Goal: Information Seeking & Learning: Check status

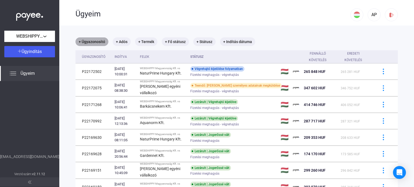
click at [92, 42] on mat-chip "+ Ügyazonosító" at bounding box center [92, 41] width 33 height 9
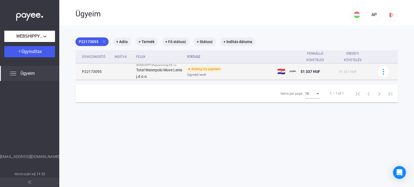
click at [96, 71] on td "P22173095" at bounding box center [94, 72] width 37 height 16
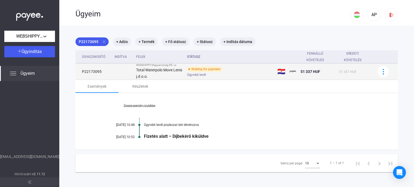
drag, startPoint x: 101, startPoint y: 73, endPoint x: 81, endPoint y: 73, distance: 20.0
click at [81, 73] on td "P22173095" at bounding box center [94, 72] width 37 height 16
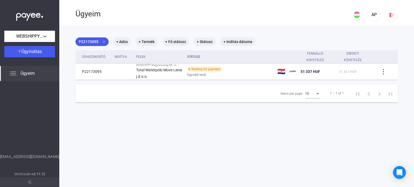
copy td "P22173095"
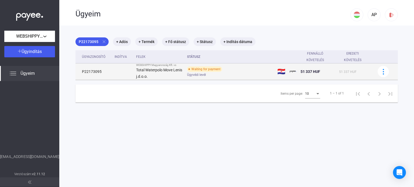
drag, startPoint x: 297, startPoint y: 72, endPoint x: 308, endPoint y: 73, distance: 11.1
click at [308, 73] on td "51 337 HUF" at bounding box center [318, 72] width 39 height 16
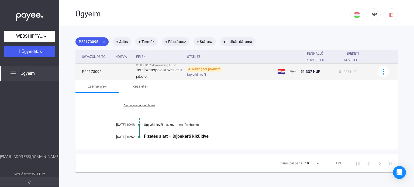
copy span "51 337"
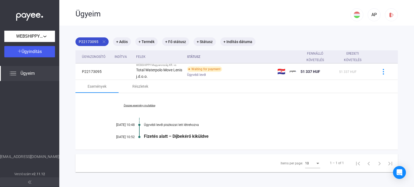
click at [105, 42] on mat-icon "close" at bounding box center [104, 41] width 5 height 5
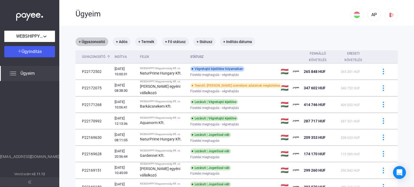
click at [98, 59] on div "Ügyazonosító" at bounding box center [93, 57] width 23 height 6
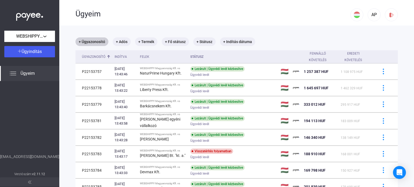
click at [97, 58] on div "Ügyazonosító" at bounding box center [93, 57] width 23 height 6
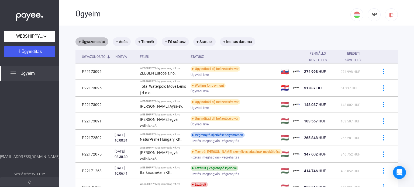
click at [96, 42] on mat-chip "+ Ügyazonosító" at bounding box center [92, 41] width 33 height 9
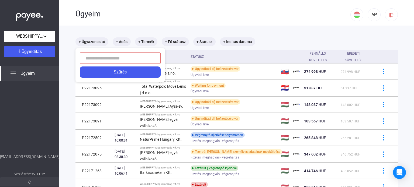
click at [96, 59] on input at bounding box center [120, 58] width 81 height 11
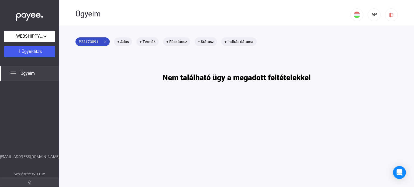
click at [100, 41] on mat-chip "P22173091: close" at bounding box center [93, 41] width 34 height 9
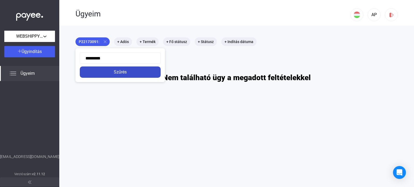
type input "*********"
click at [113, 76] on button "Szűrés" at bounding box center [120, 72] width 81 height 11
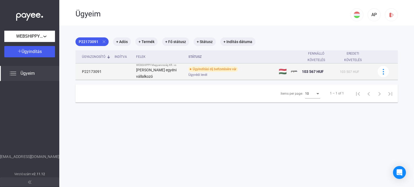
click at [310, 72] on span "103 567 HUF" at bounding box center [313, 72] width 22 height 4
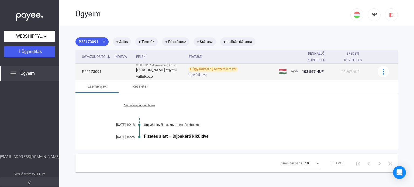
drag, startPoint x: 296, startPoint y: 71, endPoint x: 309, endPoint y: 72, distance: 13.5
click at [309, 72] on span "103 567 HUF" at bounding box center [313, 72] width 22 height 4
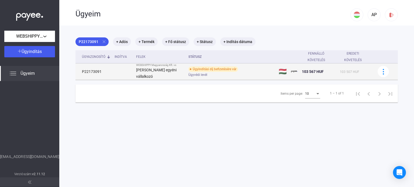
copy span "103 567"
click at [85, 73] on td "P22173091" at bounding box center [94, 72] width 37 height 16
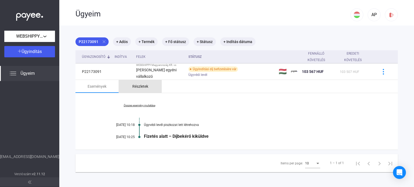
click at [144, 87] on div "Részletek" at bounding box center [140, 86] width 16 height 6
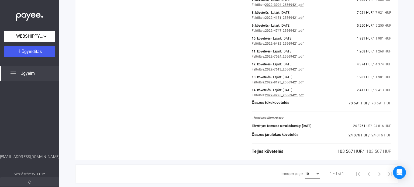
scroll to position [207, 0]
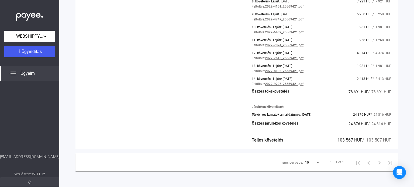
drag, startPoint x: 343, startPoint y: 92, endPoint x: 354, endPoint y: 94, distance: 11.2
click at [354, 94] on div "78 691 HUF / 78 691 HUF" at bounding box center [370, 92] width 43 height 6
copy span "78 691"
drag, startPoint x: 330, startPoint y: 142, endPoint x: 347, endPoint y: 144, distance: 16.6
click at [347, 144] on div "Ügyazonosító: P22173091 Adós adatai Adós neve [PERSON_NAME] egyéni vállalkozó A…" at bounding box center [237, 17] width 323 height 263
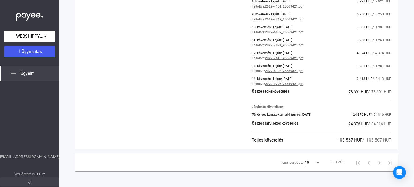
copy span "103 567"
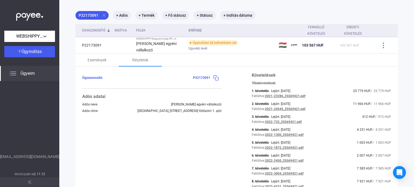
scroll to position [0, 0]
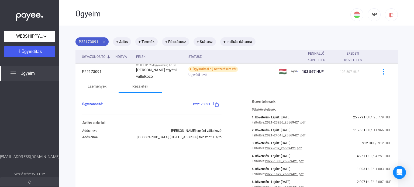
click at [103, 43] on mat-icon "close" at bounding box center [104, 41] width 5 height 5
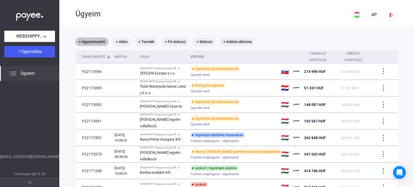
click at [95, 42] on mat-chip "+ Ügyazonosító" at bounding box center [92, 41] width 33 height 9
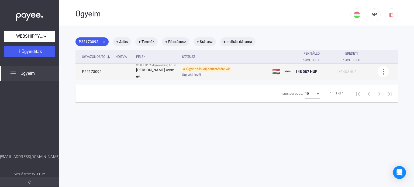
click at [97, 72] on td "P22173092" at bounding box center [94, 72] width 37 height 16
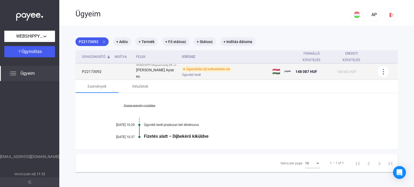
click at [92, 72] on td "P22173092" at bounding box center [94, 72] width 37 height 16
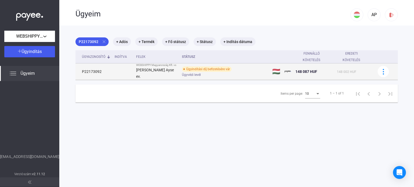
click at [97, 72] on td "P22173092" at bounding box center [94, 72] width 37 height 16
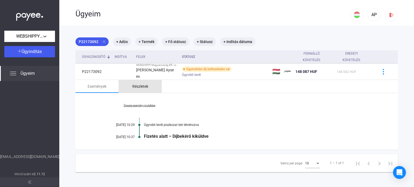
click at [143, 85] on div "Részletek" at bounding box center [140, 86] width 16 height 6
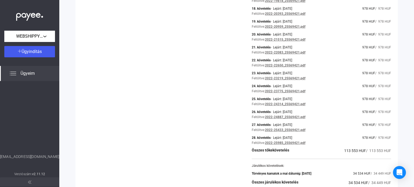
scroll to position [378, 0]
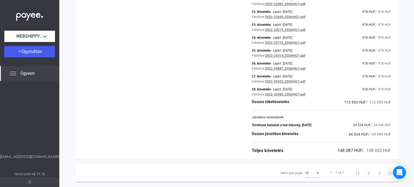
drag, startPoint x: 330, startPoint y: 151, endPoint x: 346, endPoint y: 152, distance: 15.4
click at [346, 152] on div "Teljes követelés 148 087 HUF / 148 002 HUF" at bounding box center [321, 151] width 139 height 6
copy span "148 087"
drag, startPoint x: 338, startPoint y: 103, endPoint x: 351, endPoint y: 105, distance: 14.0
click at [351, 105] on div "Összes tőkekövetelés 113 553 HUF / 113 553 HUF" at bounding box center [321, 102] width 139 height 6
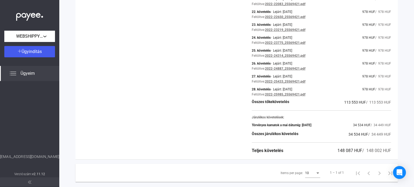
copy span "113 553"
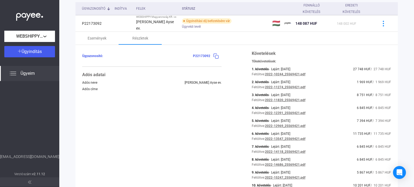
scroll to position [27, 0]
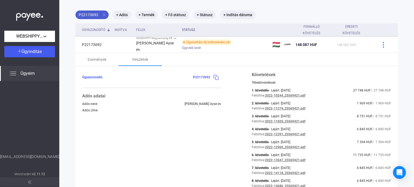
click at [103, 15] on mat-icon "close" at bounding box center [104, 14] width 5 height 5
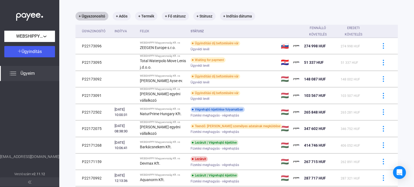
scroll to position [27, 0]
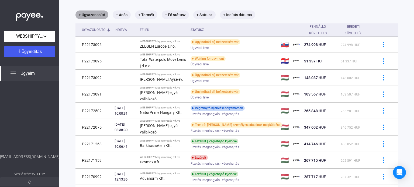
click at [92, 17] on mat-chip "+ Ügyazonosító" at bounding box center [92, 15] width 33 height 9
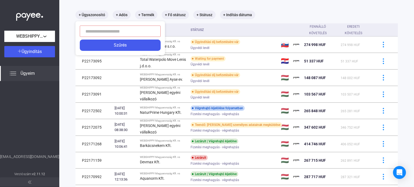
click at [91, 30] on input at bounding box center [120, 31] width 81 height 11
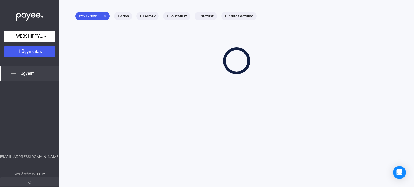
scroll to position [26, 0]
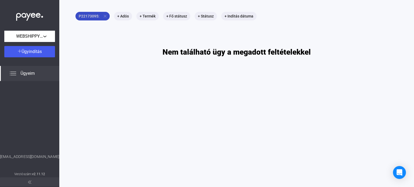
click at [94, 17] on mat-chip "P22173095: close" at bounding box center [93, 16] width 34 height 9
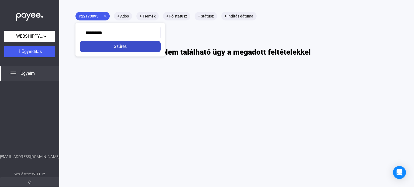
type input "*********"
click button "Szűrés" at bounding box center [120, 46] width 81 height 11
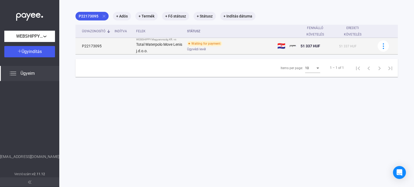
click at [165, 46] on strong "Total Waterpolo Move Lenis j.d.o.o." at bounding box center [159, 47] width 46 height 11
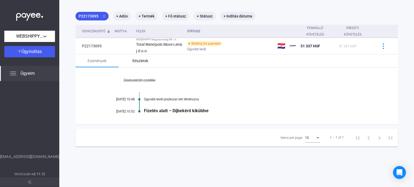
click at [139, 63] on div "Részletek" at bounding box center [140, 61] width 16 height 6
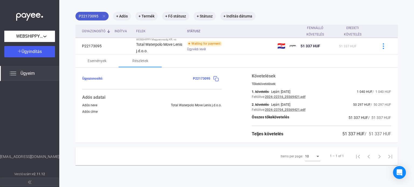
click at [104, 16] on mat-icon "close" at bounding box center [104, 16] width 5 height 5
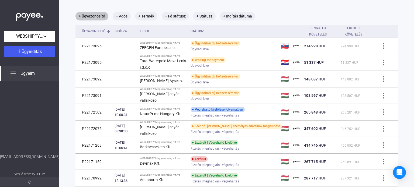
click at [88, 17] on mat-chip "+ Ügyazonosító" at bounding box center [92, 16] width 33 height 9
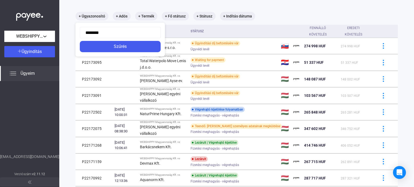
type input "*********"
click button "Szűrés" at bounding box center [120, 46] width 81 height 11
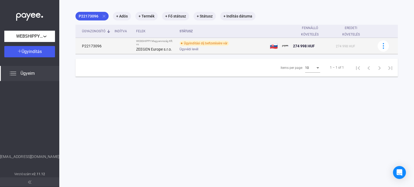
click at [96, 47] on td "P22173096" at bounding box center [94, 46] width 37 height 16
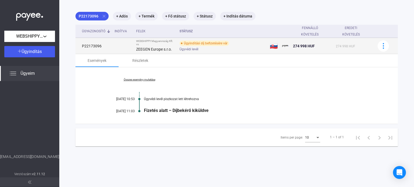
drag, startPoint x: 99, startPoint y: 47, endPoint x: 80, endPoint y: 48, distance: 18.9
click at [80, 48] on td "P22173096" at bounding box center [94, 46] width 37 height 16
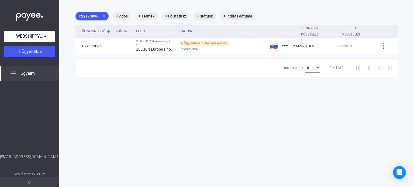
copy td "P22173096"
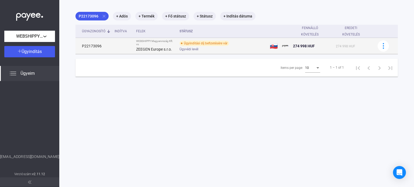
click at [154, 50] on strong "ZEEGEN Europe s.r.o." at bounding box center [154, 49] width 36 height 4
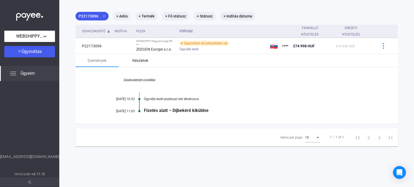
click at [140, 61] on div "Részletek" at bounding box center [140, 60] width 16 height 6
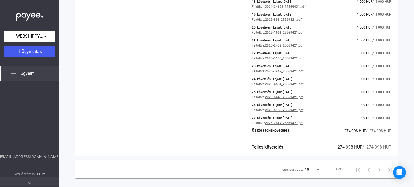
scroll to position [343, 0]
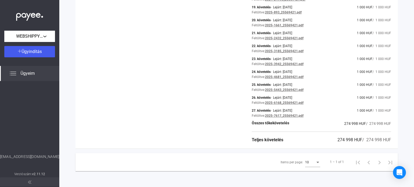
drag, startPoint x: 330, startPoint y: 141, endPoint x: 347, endPoint y: 145, distance: 17.1
copy span "274 998"
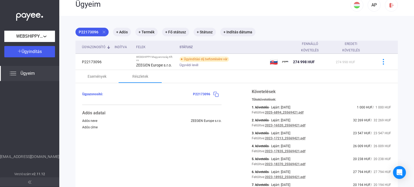
scroll to position [0, 0]
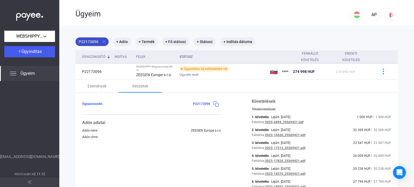
click at [102, 42] on mat-icon "close" at bounding box center [104, 41] width 5 height 5
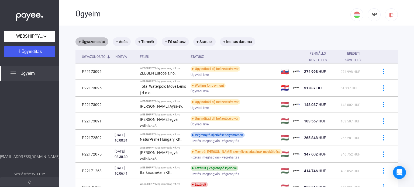
click at [91, 43] on mat-chip "+ Ügyazonosító" at bounding box center [92, 41] width 33 height 9
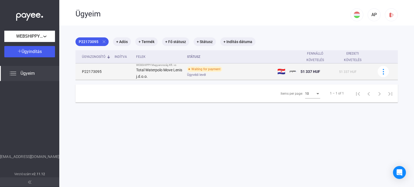
click at [95, 73] on td "P22173095" at bounding box center [94, 72] width 37 height 16
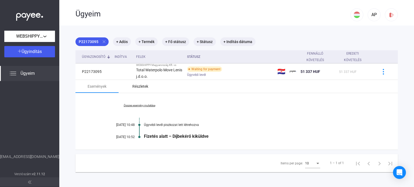
click at [142, 87] on div "Részletek" at bounding box center [140, 86] width 16 height 6
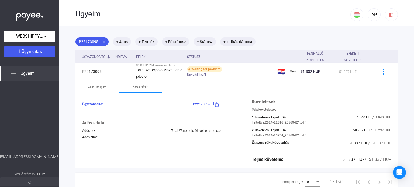
drag, startPoint x: 336, startPoint y: 162, endPoint x: 348, endPoint y: 162, distance: 11.9
click at [348, 162] on span "51 337 HUF" at bounding box center [353, 159] width 22 height 5
copy span "51 337"
click at [103, 42] on mat-icon "close" at bounding box center [104, 41] width 5 height 5
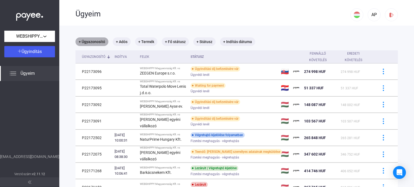
click at [95, 42] on mat-chip "+ Ügyazonosító" at bounding box center [92, 41] width 33 height 9
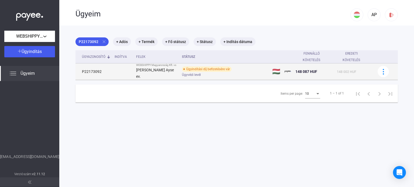
click at [94, 73] on td "P22173092" at bounding box center [94, 72] width 37 height 16
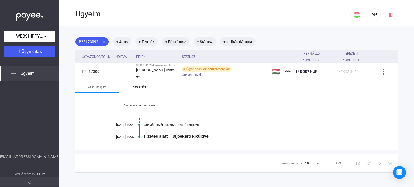
click at [138, 87] on div "Részletek" at bounding box center [140, 86] width 16 height 6
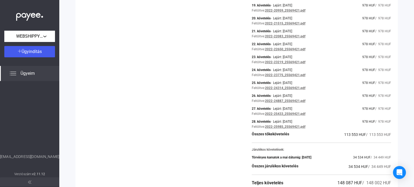
scroll to position [388, 0]
